Goal: Information Seeking & Learning: Learn about a topic

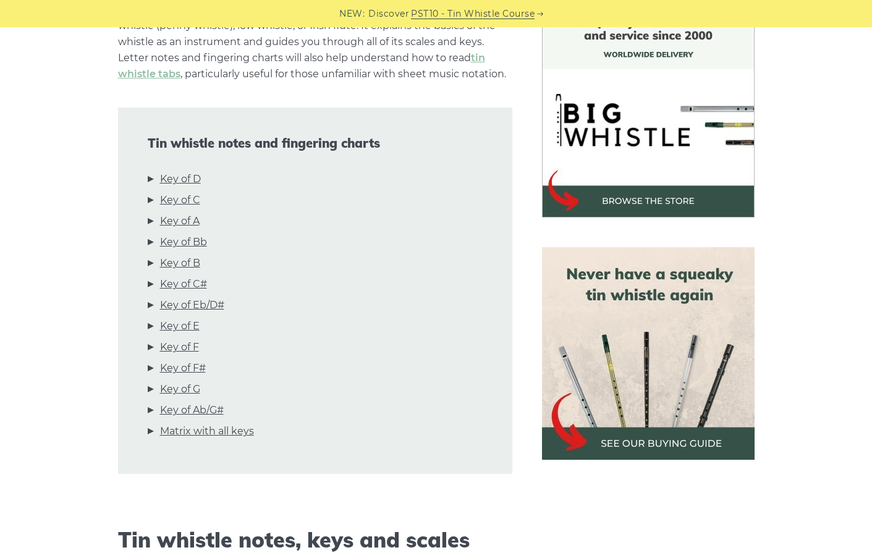
scroll to position [371, 0]
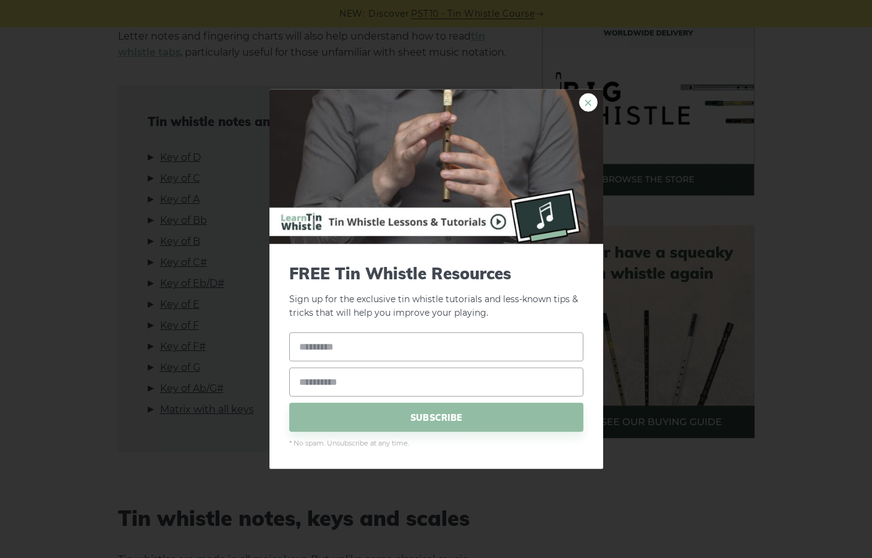
click at [589, 102] on link "×" at bounding box center [588, 102] width 19 height 19
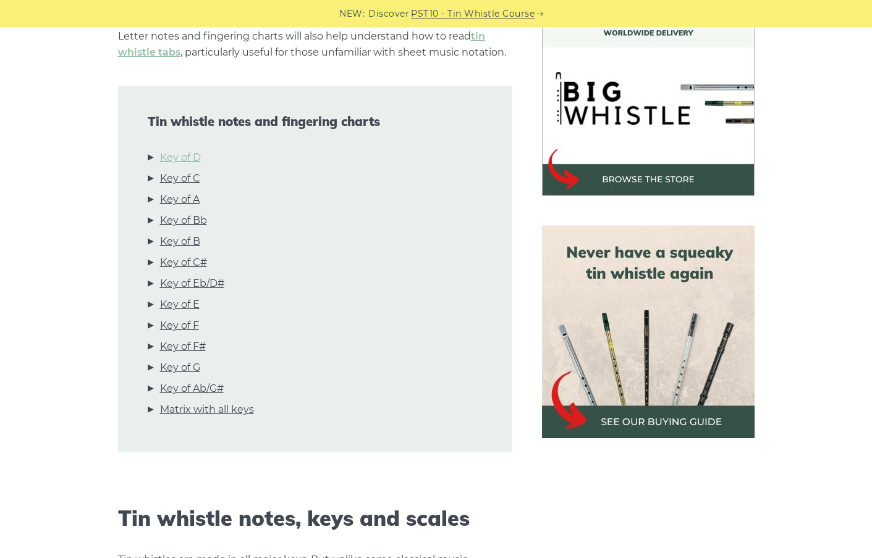
click at [201, 154] on link "Key of D" at bounding box center [180, 157] width 41 height 16
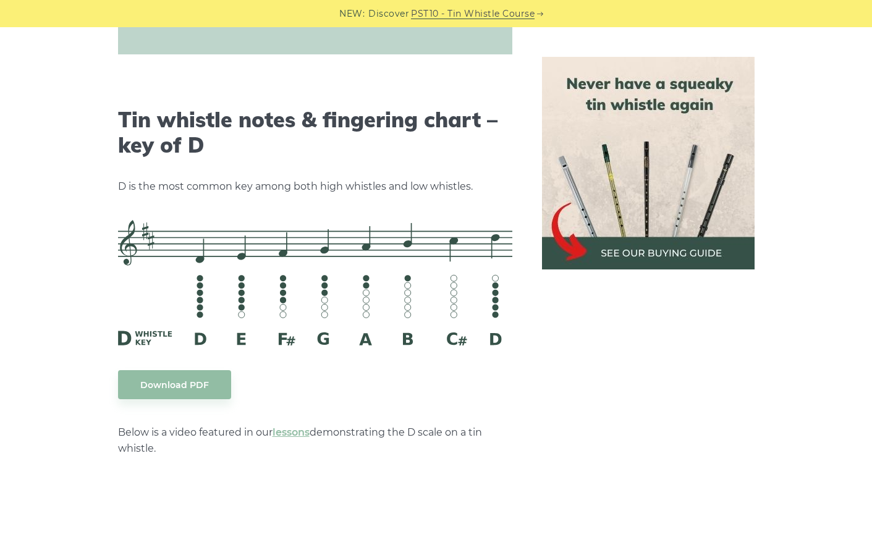
scroll to position [2048, 0]
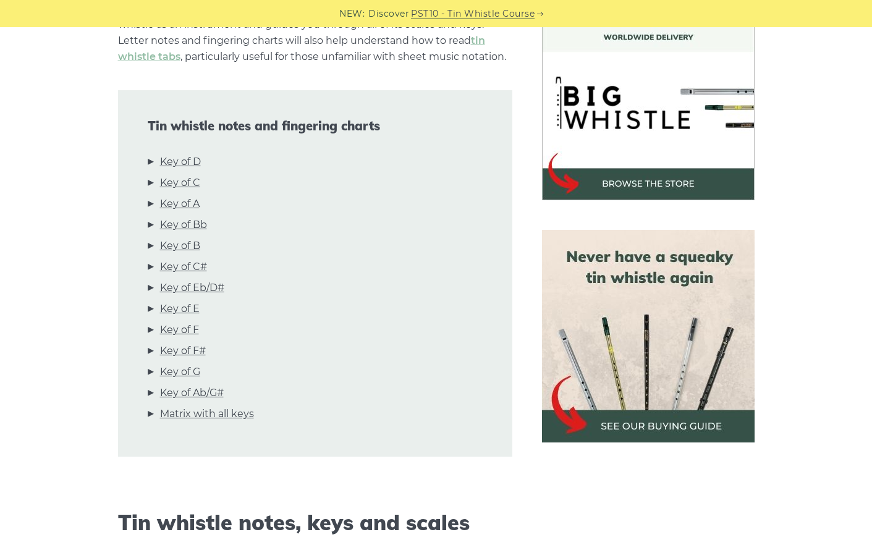
scroll to position [371, 0]
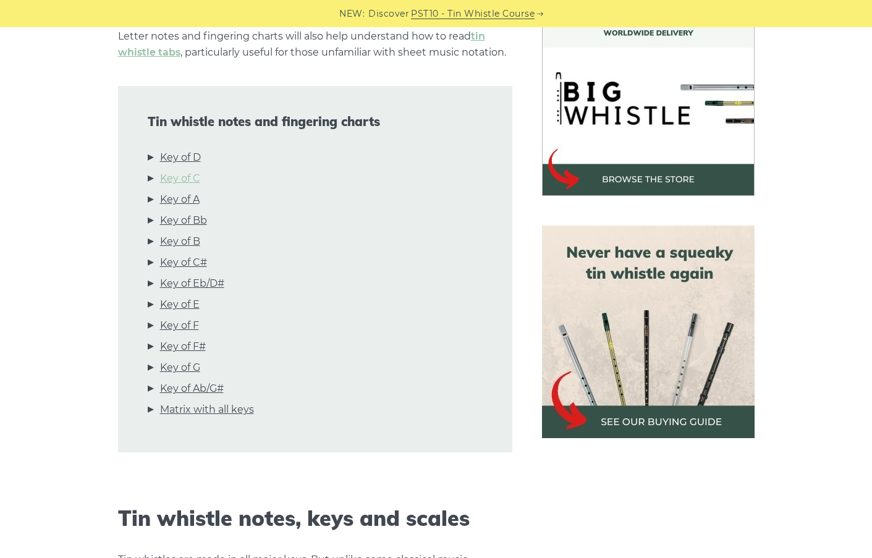
click at [194, 174] on link "Key of C" at bounding box center [180, 178] width 40 height 16
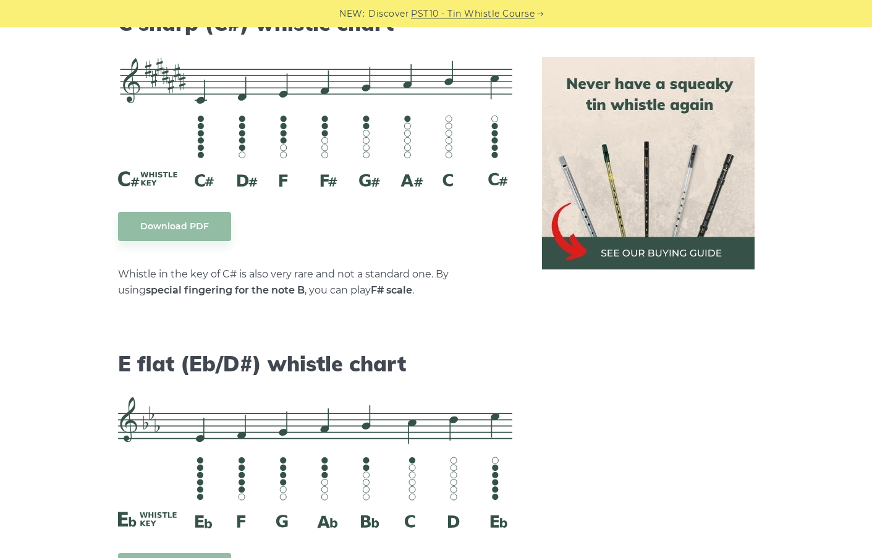
scroll to position [4761, 0]
